Goal: Task Accomplishment & Management: Manage account settings

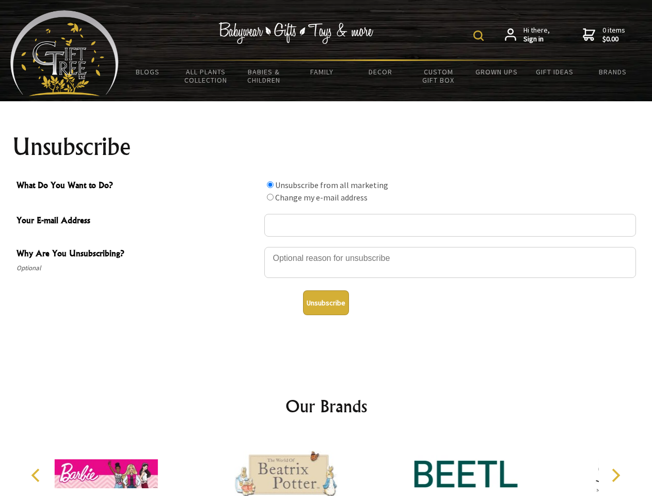
click at [480, 36] on img at bounding box center [479, 35] width 10 height 10
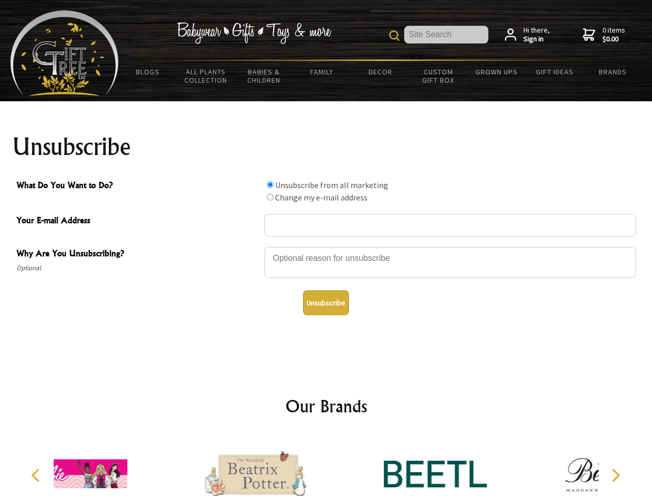
click at [326, 246] on div at bounding box center [450, 264] width 372 height 36
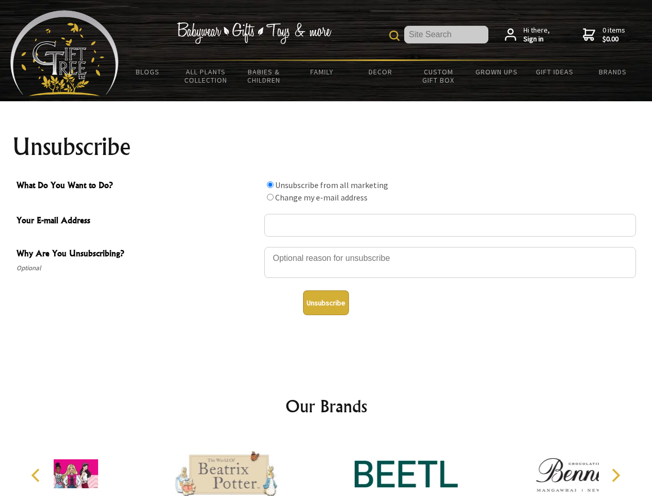
click at [270, 184] on input "What Do You Want to Do?" at bounding box center [270, 184] width 7 height 7
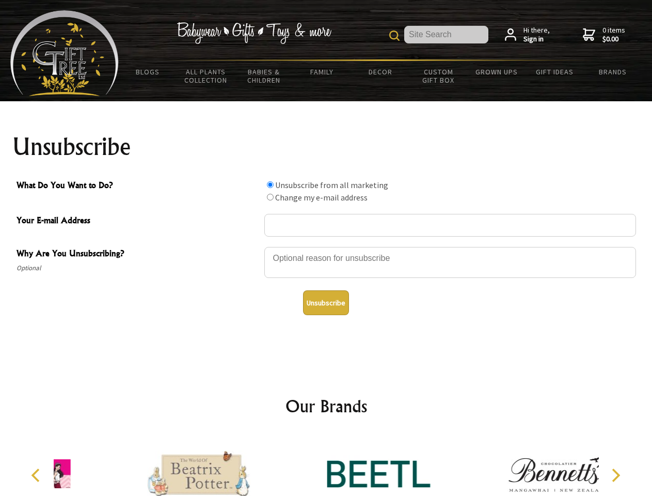
click at [270, 197] on input "What Do You Want to Do?" at bounding box center [270, 197] width 7 height 7
radio input "true"
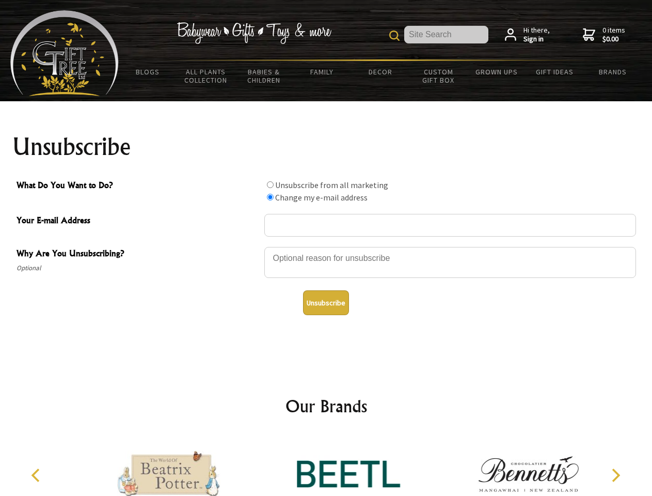
click at [326, 303] on button "Unsubscribe" at bounding box center [326, 302] width 46 height 25
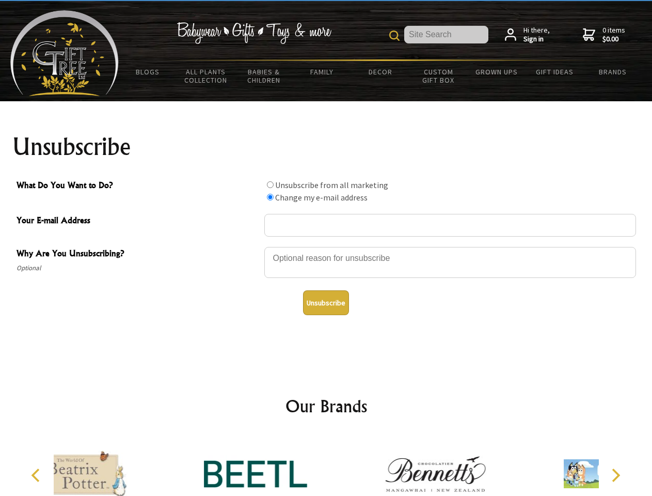
click at [37, 475] on icon "Previous" at bounding box center [36, 475] width 13 height 13
click at [616, 475] on icon "Next" at bounding box center [615, 475] width 13 height 13
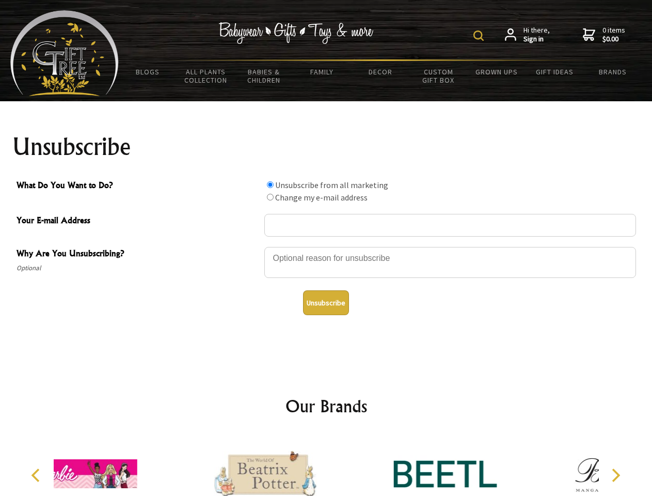
click at [480, 36] on img at bounding box center [479, 35] width 10 height 10
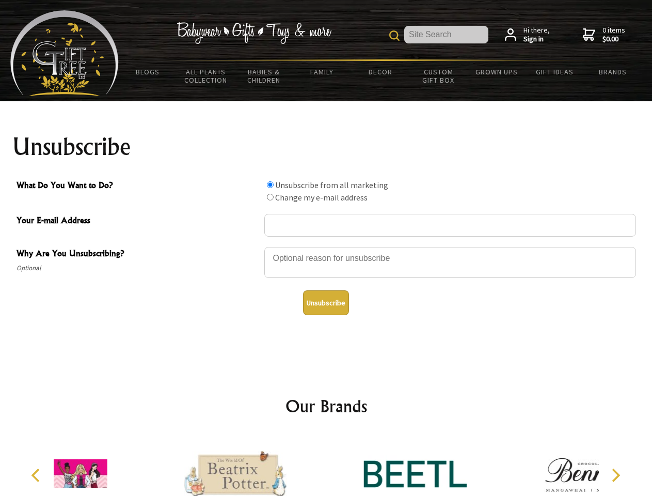
click at [326, 246] on div at bounding box center [450, 264] width 372 height 36
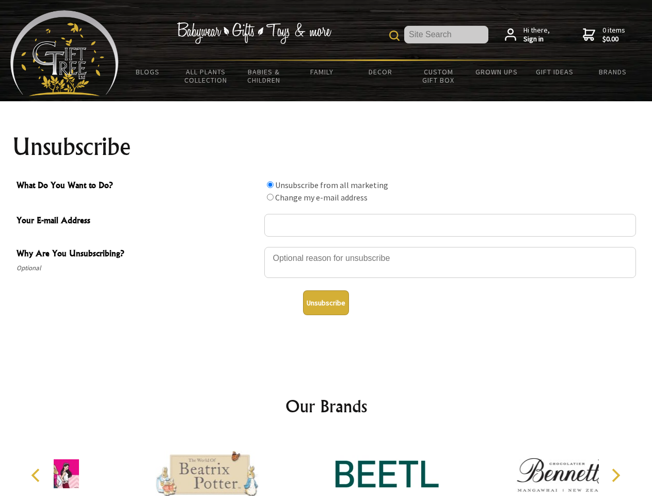
click at [270, 184] on input "What Do You Want to Do?" at bounding box center [270, 184] width 7 height 7
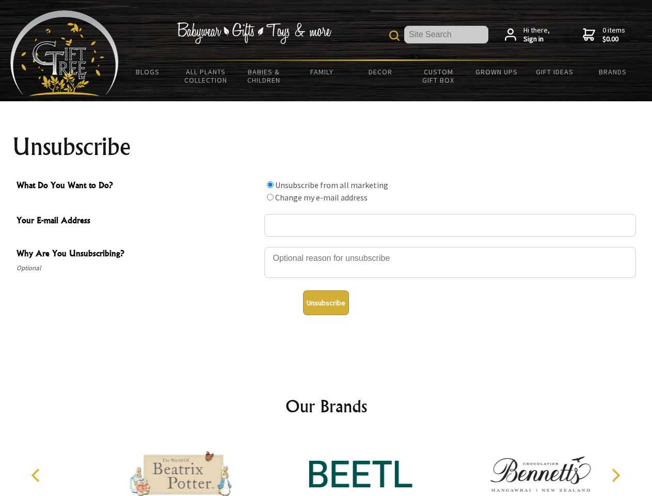
click at [270, 197] on input "What Do You Want to Do?" at bounding box center [270, 197] width 7 height 7
radio input "true"
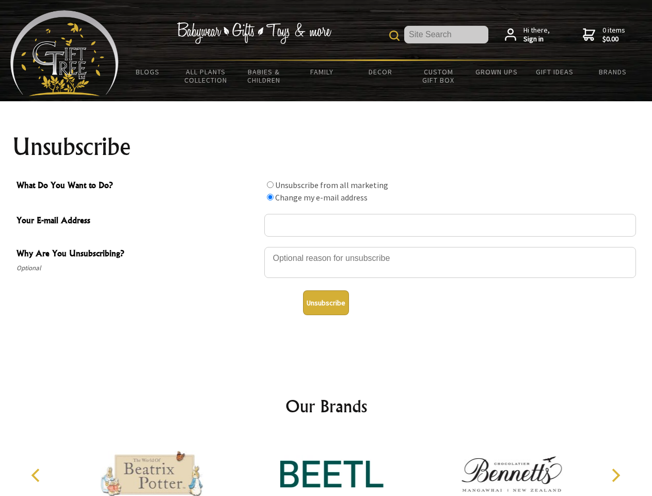
click at [326, 303] on button "Unsubscribe" at bounding box center [326, 302] width 46 height 25
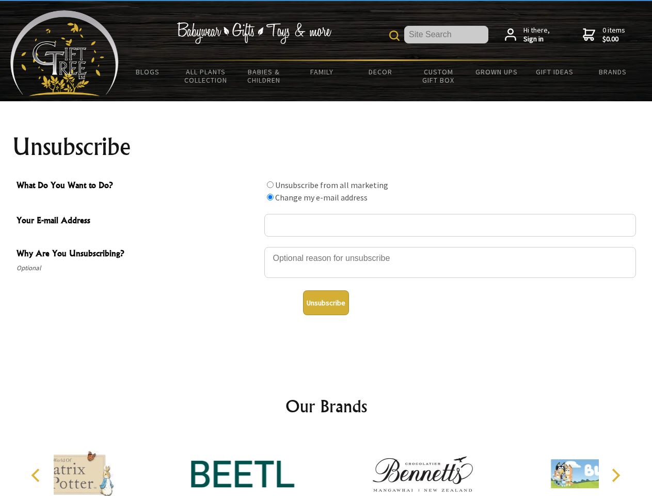
click at [326, 465] on div at bounding box center [243, 475] width 180 height 81
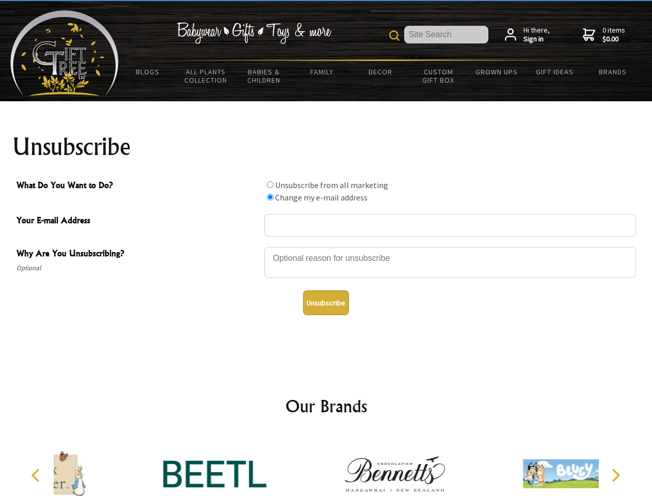
click at [37, 475] on icon "Previous" at bounding box center [36, 475] width 13 height 13
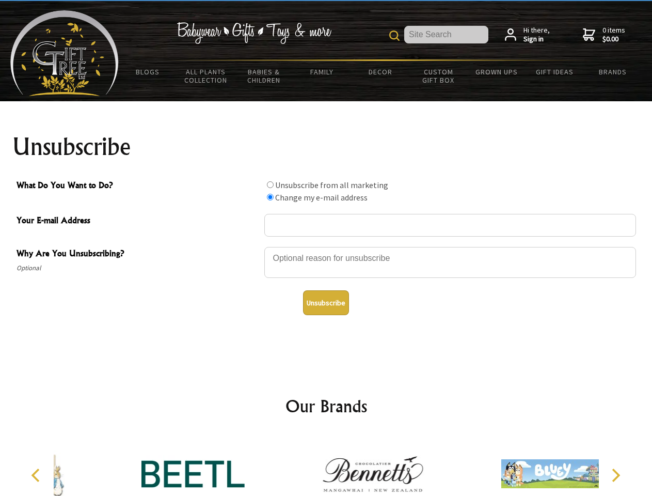
click at [616, 475] on icon "Next" at bounding box center [615, 475] width 13 height 13
